Goal: Task Accomplishment & Management: Use online tool/utility

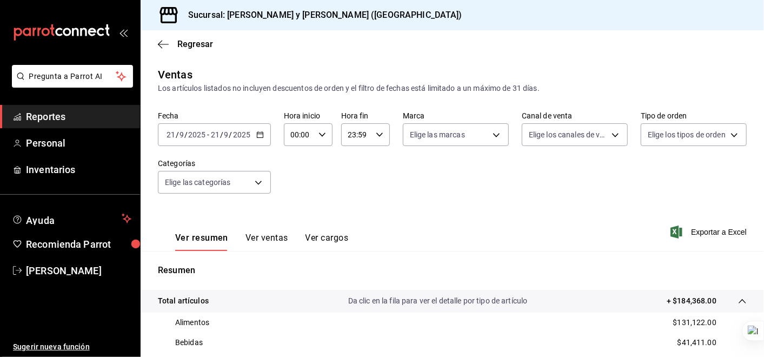
scroll to position [159, 0]
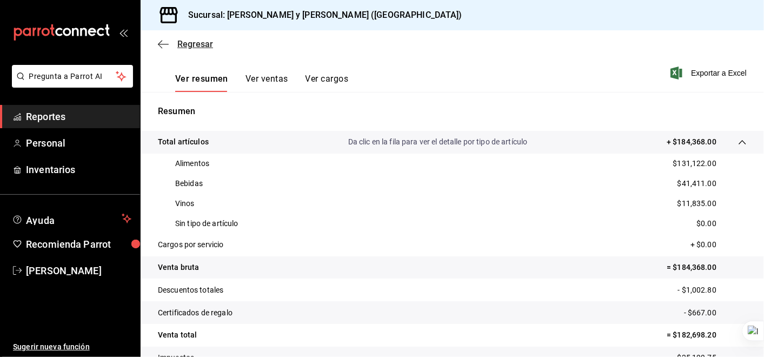
click at [161, 43] on icon "button" at bounding box center [163, 44] width 11 height 10
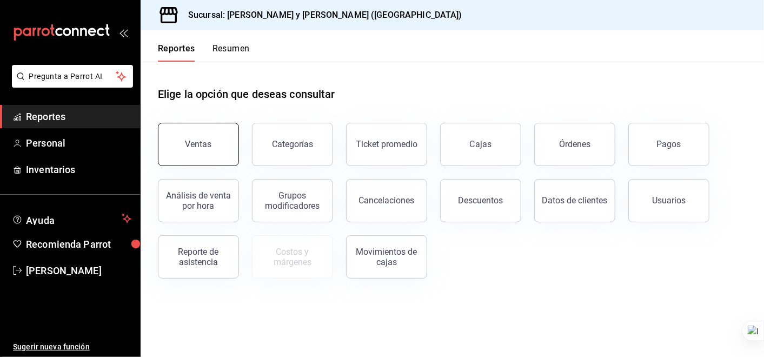
click at [211, 153] on button "Ventas" at bounding box center [198, 144] width 81 height 43
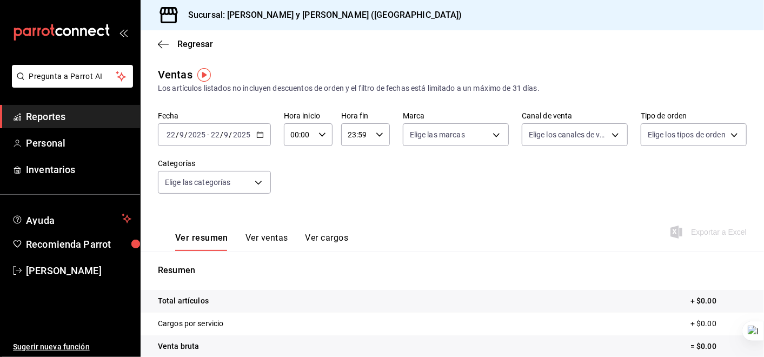
click at [260, 137] on icon "button" at bounding box center [260, 135] width 8 height 8
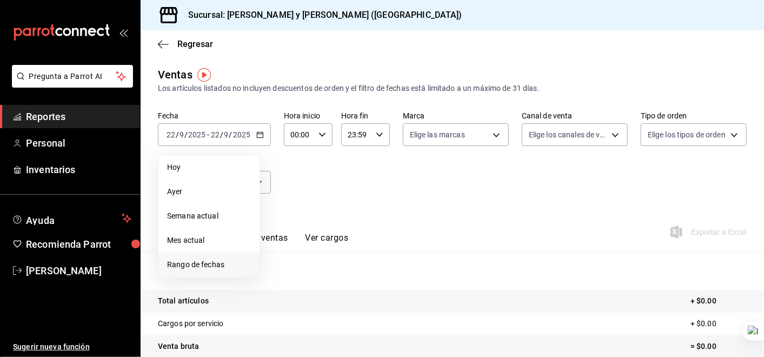
click at [219, 262] on span "Rango de fechas" at bounding box center [209, 264] width 84 height 11
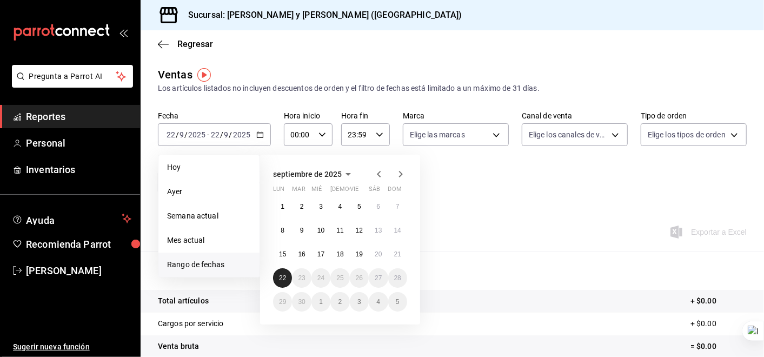
click at [286, 282] on button "22" at bounding box center [282, 277] width 19 height 19
click at [283, 251] on abbr "15" at bounding box center [282, 254] width 7 height 8
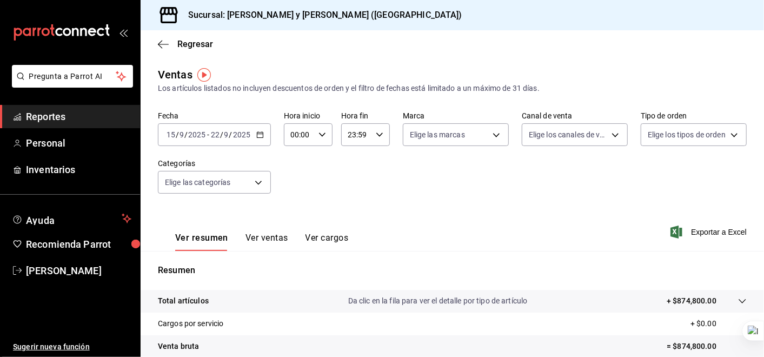
click at [257, 135] on icon "button" at bounding box center [260, 135] width 8 height 8
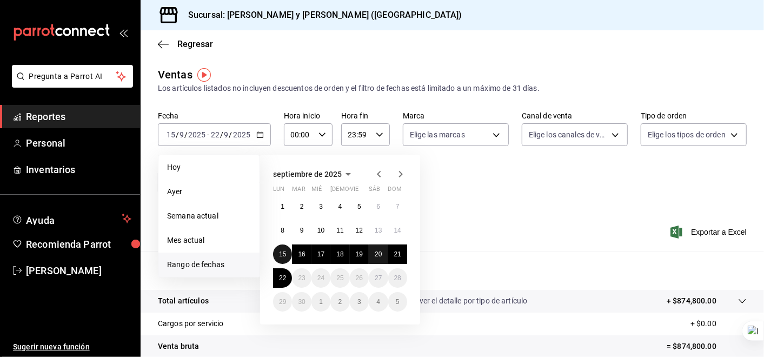
drag, startPoint x: 284, startPoint y: 247, endPoint x: 374, endPoint y: 254, distance: 90.0
click at [374, 254] on div "1 2 3 4 5 6 7 8 9 10 11 12 13 14 15 16 17 18 19 20 21 22 23 24 25 26 27 28 29 3…" at bounding box center [340, 254] width 134 height 115
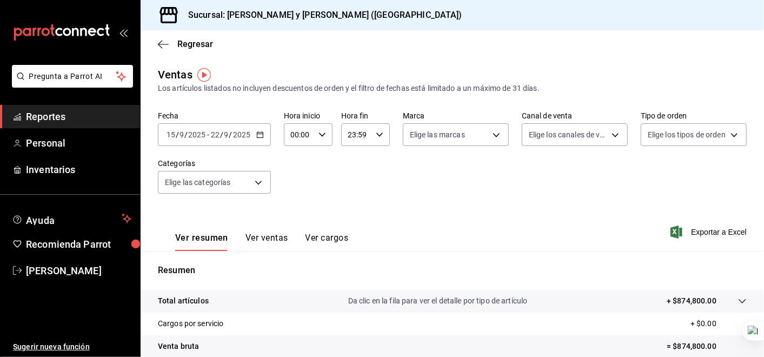
click at [494, 225] on div "Ver resumen Ver ventas Ver cargos Exportar a Excel" at bounding box center [453, 229] width 624 height 44
click at [261, 136] on icon "button" at bounding box center [260, 135] width 8 height 8
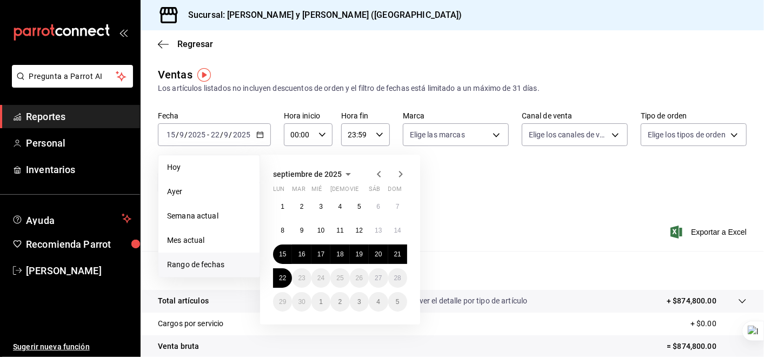
click at [203, 262] on span "Rango de fechas" at bounding box center [209, 264] width 84 height 11
drag, startPoint x: 203, startPoint y: 262, endPoint x: 182, endPoint y: 266, distance: 21.3
click at [182, 266] on span "Rango de fechas" at bounding box center [209, 264] width 84 height 11
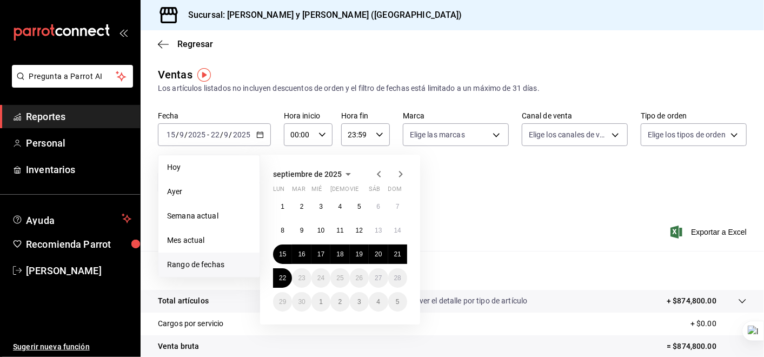
click at [182, 266] on span "Rango de fechas" at bounding box center [209, 264] width 84 height 11
drag, startPoint x: 281, startPoint y: 249, endPoint x: 397, endPoint y: 255, distance: 115.9
click at [397, 255] on div "1 2 3 4 5 6 7 8 9 10 11 12 13 14 15 16 17 18 19 20 21 22 23 24 25 26 27 28 29 3…" at bounding box center [340, 254] width 134 height 115
click at [397, 255] on abbr "21" at bounding box center [397, 254] width 7 height 8
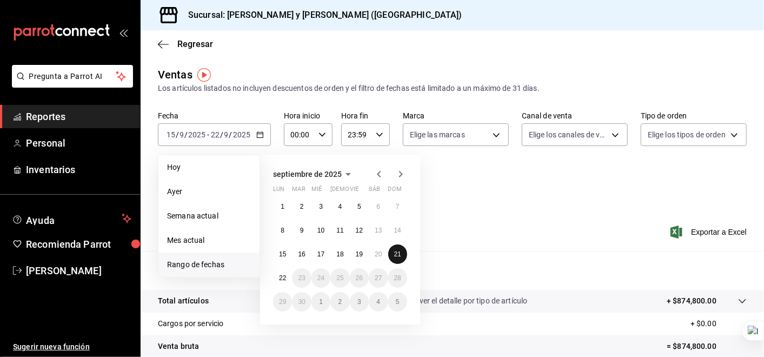
click at [397, 255] on abbr "21" at bounding box center [397, 254] width 7 height 8
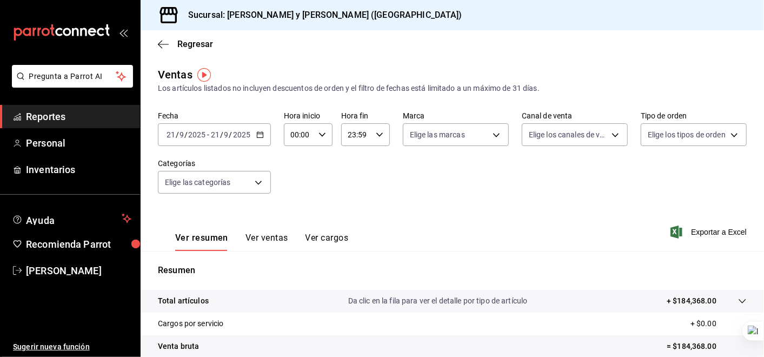
click at [258, 136] on icon "button" at bounding box center [260, 135] width 8 height 8
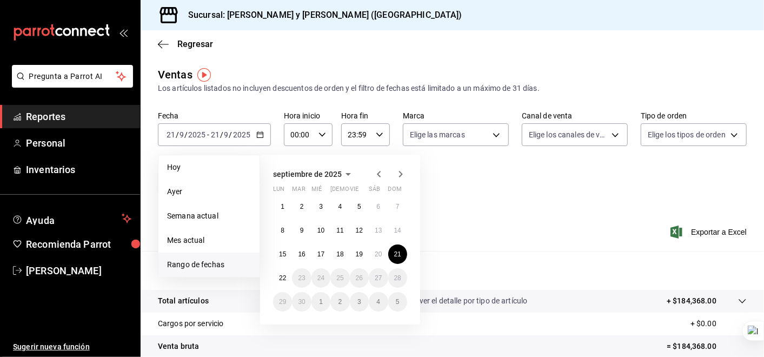
click at [200, 263] on span "Rango de fechas" at bounding box center [209, 264] width 84 height 11
click at [183, 263] on span "Rango de fechas" at bounding box center [209, 264] width 84 height 11
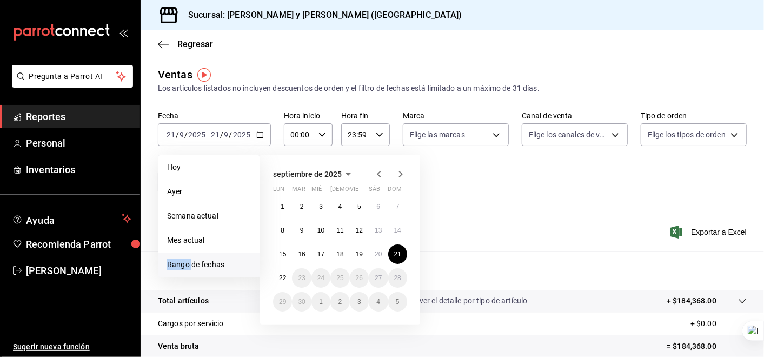
click at [183, 263] on span "Rango de fechas" at bounding box center [209, 264] width 84 height 11
click at [580, 162] on div "Fecha [DATE] [DATE] - [DATE] [DATE] [DATE] [DATE] Semana actual Mes actual [GEO…" at bounding box center [452, 158] width 589 height 95
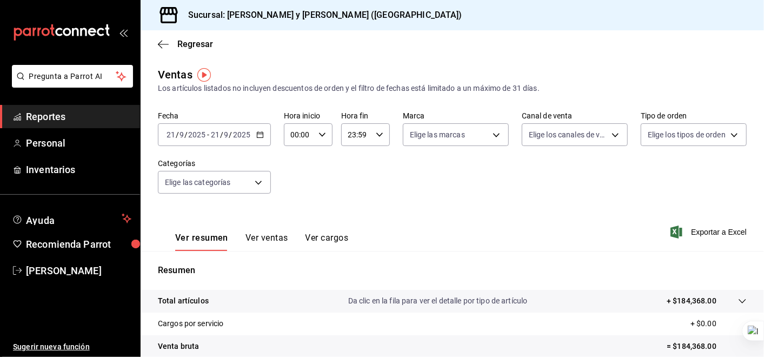
click at [260, 136] on icon "button" at bounding box center [260, 135] width 8 height 8
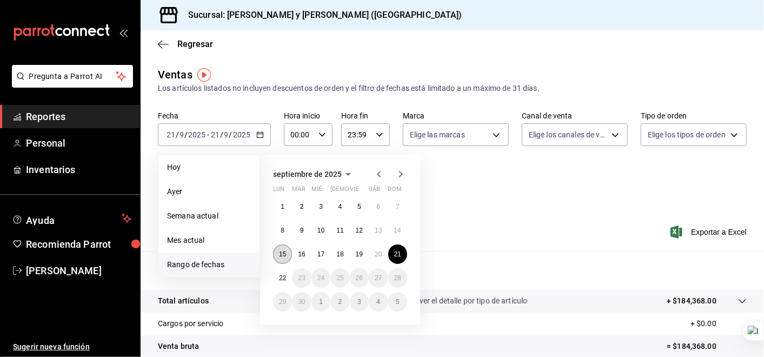
click at [284, 255] on abbr "15" at bounding box center [282, 254] width 7 height 8
click at [209, 262] on span "Rango de fechas" at bounding box center [209, 264] width 84 height 11
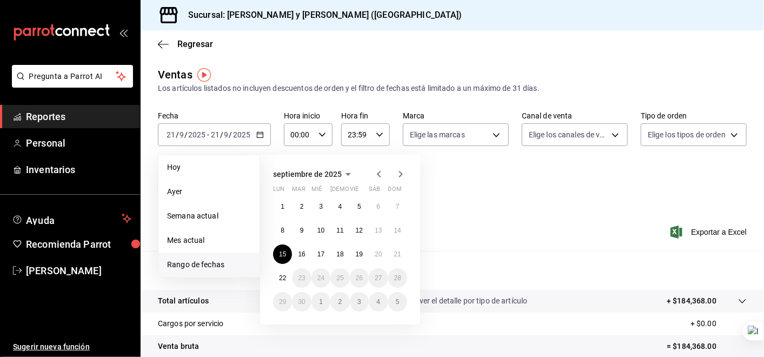
click at [209, 262] on span "Rango de fechas" at bounding box center [209, 264] width 84 height 11
drag, startPoint x: 209, startPoint y: 262, endPoint x: 177, endPoint y: 264, distance: 32.5
click at [177, 264] on span "Rango de fechas" at bounding box center [209, 264] width 84 height 11
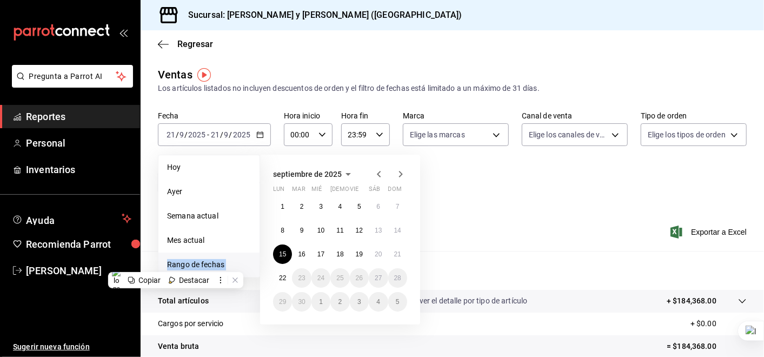
click at [177, 264] on span "Rango de fechas" at bounding box center [209, 264] width 84 height 11
click at [567, 208] on div "Ver resumen Ver ventas Ver cargos Exportar a Excel" at bounding box center [453, 229] width 624 height 44
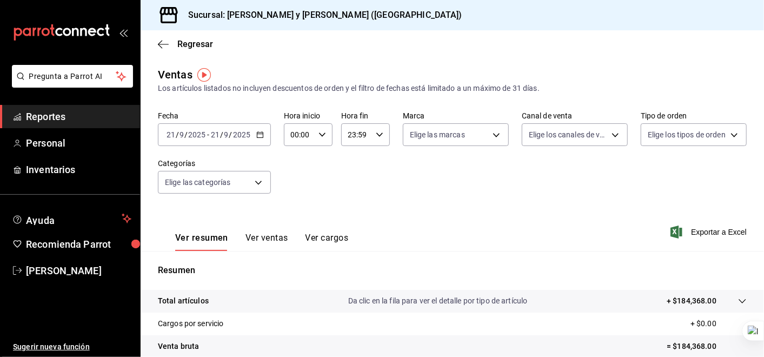
click at [262, 134] on icon "button" at bounding box center [260, 135] width 8 height 8
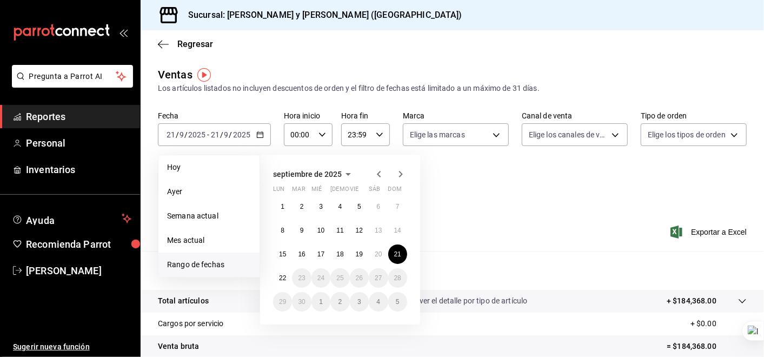
click at [215, 265] on span "Rango de fechas" at bounding box center [209, 264] width 84 height 11
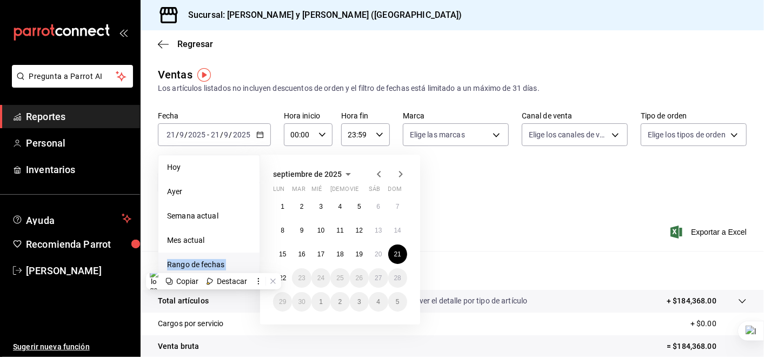
click at [215, 265] on span "Rango de fechas" at bounding box center [209, 264] width 84 height 11
drag, startPoint x: 215, startPoint y: 265, endPoint x: 284, endPoint y: 252, distance: 70.4
click at [284, 252] on abbr "15" at bounding box center [282, 254] width 7 height 8
click at [397, 253] on abbr "21" at bounding box center [397, 254] width 7 height 8
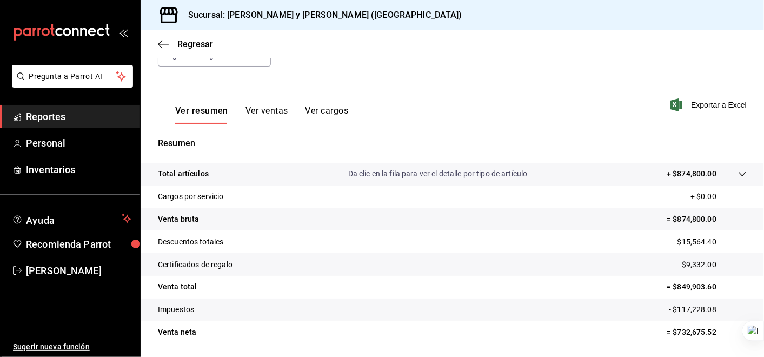
scroll to position [130, 0]
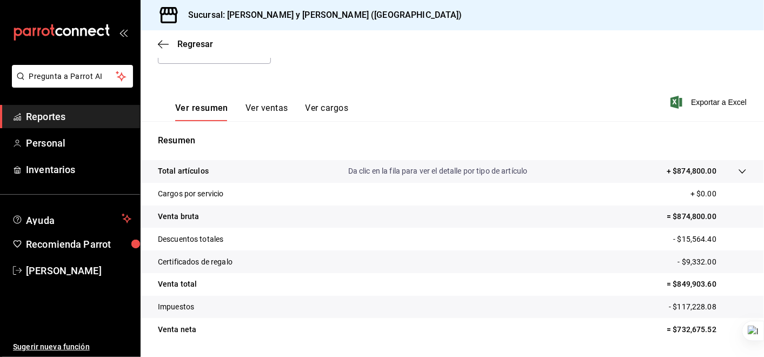
click at [738, 169] on tr "Total artículos Da clic en la fila para ver el detalle por tipo de artículo + $…" at bounding box center [453, 171] width 624 height 23
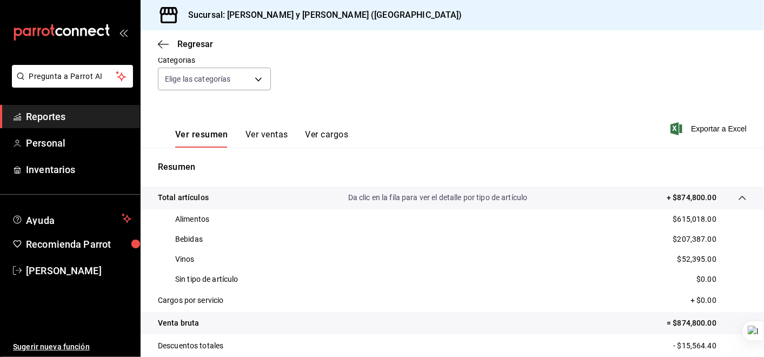
scroll to position [97, 0]
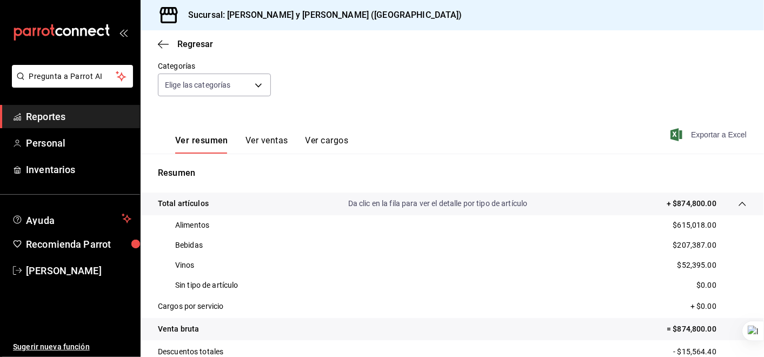
click at [706, 136] on span "Exportar a Excel" at bounding box center [710, 134] width 74 height 13
